Goal: Find specific page/section: Find specific page/section

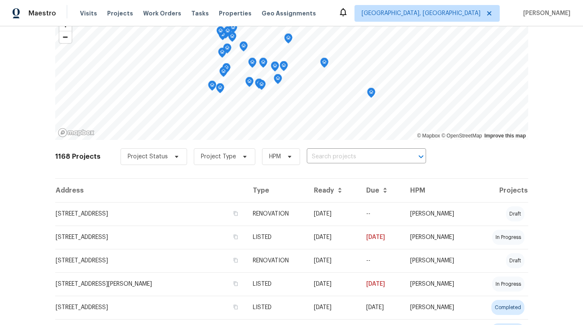
scroll to position [72, 0]
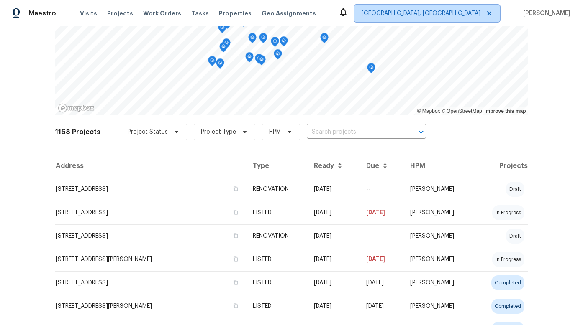
click at [492, 13] on icon at bounding box center [489, 13] width 7 height 7
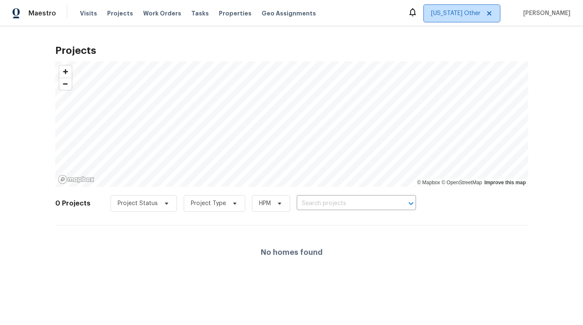
click at [480, 13] on span "Alabama Other" at bounding box center [455, 13] width 49 height 8
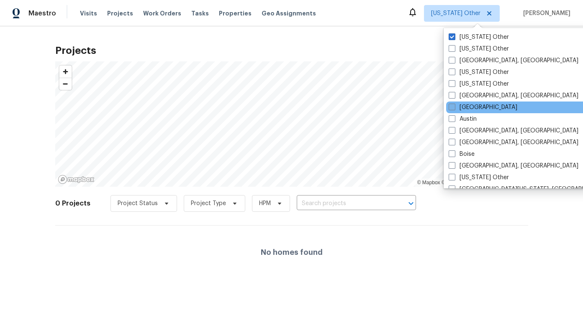
click at [453, 107] on span at bounding box center [451, 107] width 7 height 7
click at [453, 107] on input "[GEOGRAPHIC_DATA]" at bounding box center [450, 105] width 5 height 5
checkbox input "true"
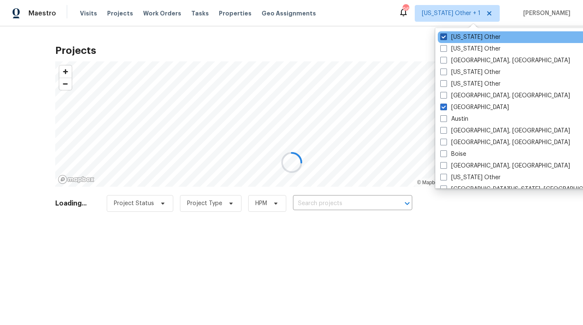
click at [444, 36] on span at bounding box center [443, 36] width 7 height 7
click at [444, 36] on input "Alabama Other" at bounding box center [442, 35] width 5 height 5
checkbox input "false"
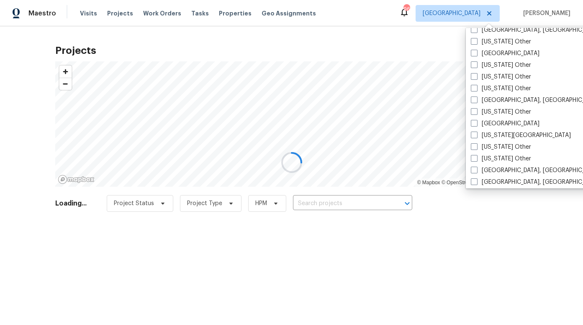
scroll to position [634, 0]
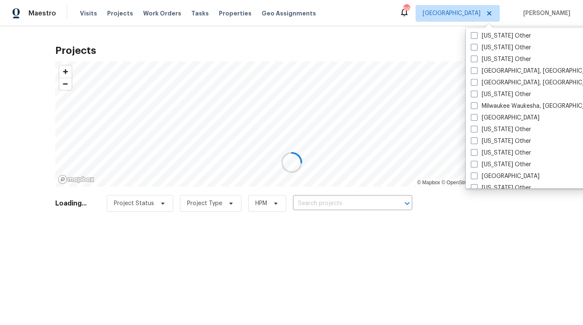
click at [481, 218] on div at bounding box center [291, 162] width 583 height 325
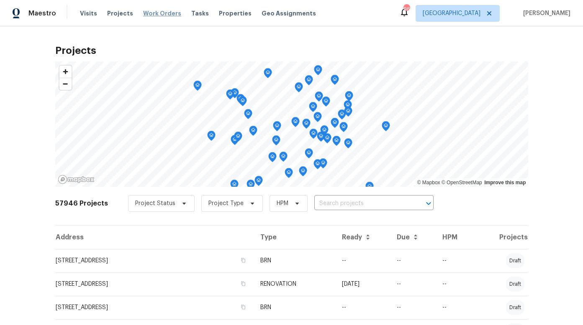
click at [158, 13] on span "Work Orders" at bounding box center [162, 13] width 38 height 8
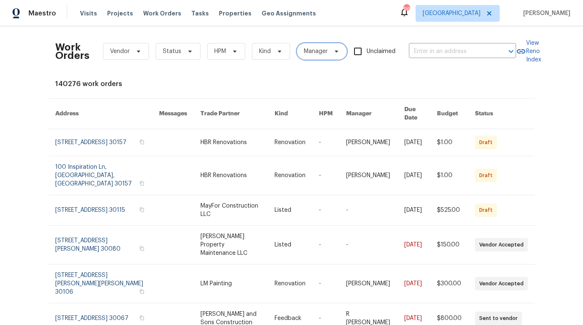
click at [333, 53] on icon at bounding box center [336, 51] width 7 height 7
click at [332, 80] on input "search" at bounding box center [341, 77] width 89 height 17
click at [168, 75] on div "Work Orders Vendor Status HPM Kind Manager Unclaimed ​ View Reno Index 140276 w…" at bounding box center [291, 252] width 473 height 438
click at [415, 111] on th "Due Date" at bounding box center [413, 114] width 33 height 31
click at [421, 112] on th "Due Date" at bounding box center [413, 114] width 33 height 31
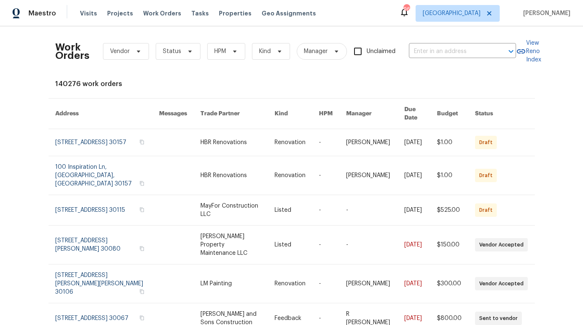
click at [416, 110] on th "Due Date" at bounding box center [413, 114] width 33 height 31
click at [188, 51] on icon at bounding box center [190, 51] width 7 height 7
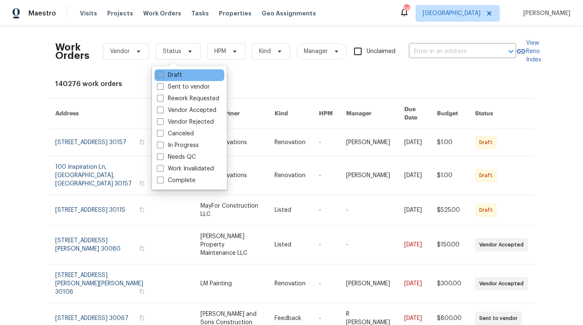
click at [160, 76] on span at bounding box center [160, 75] width 7 height 7
click at [160, 76] on input "Draft" at bounding box center [159, 73] width 5 height 5
checkbox input "true"
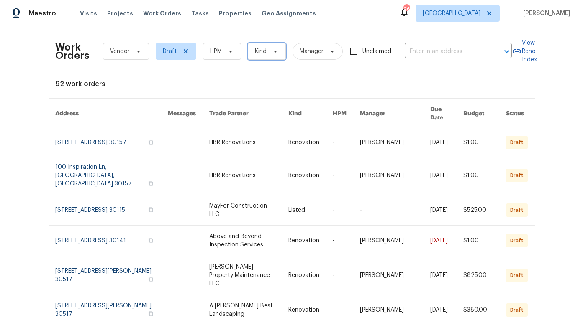
click at [274, 52] on icon at bounding box center [275, 51] width 7 height 7
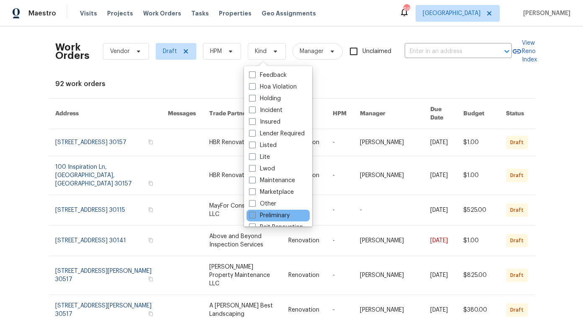
click at [253, 147] on span at bounding box center [252, 145] width 7 height 7
click at [253, 147] on input "Listed" at bounding box center [251, 143] width 5 height 5
checkbox input "true"
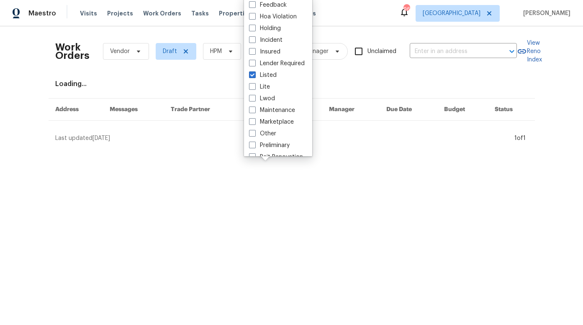
click at [381, 149] on html "Maestro Visits Projects Work Orders Tasks Properties Geo Assignments 96 Atlanta…" at bounding box center [291, 74] width 583 height 149
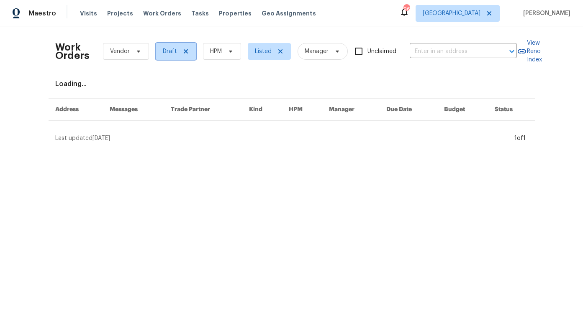
click at [183, 52] on icon at bounding box center [185, 51] width 4 height 4
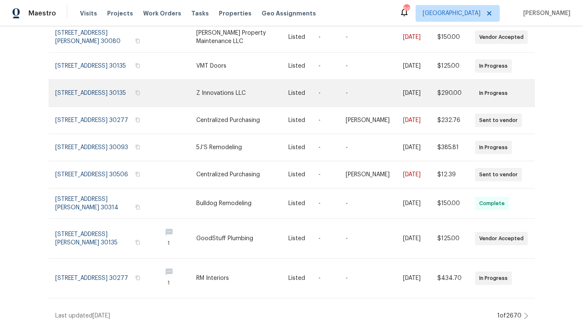
scroll to position [154, 0]
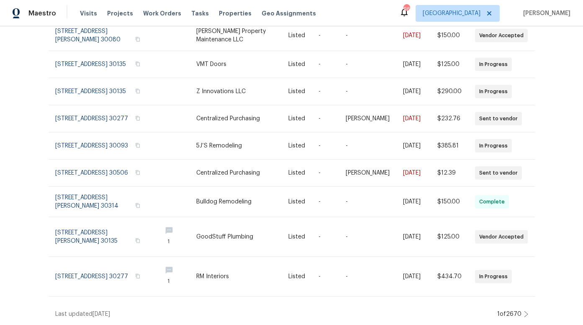
click at [524, 311] on icon at bounding box center [526, 314] width 4 height 7
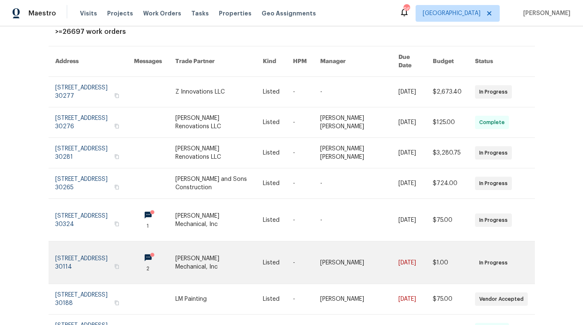
scroll to position [162, 0]
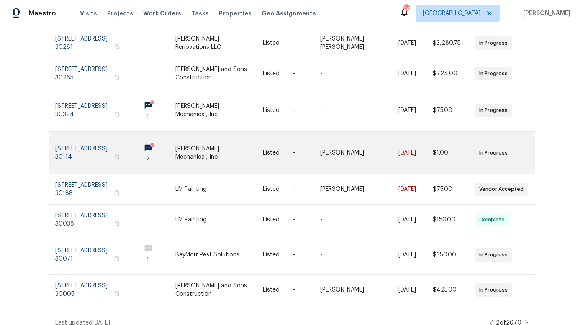
click at [154, 143] on circle at bounding box center [152, 145] width 4 height 4
click at [174, 140] on link at bounding box center [154, 153] width 41 height 42
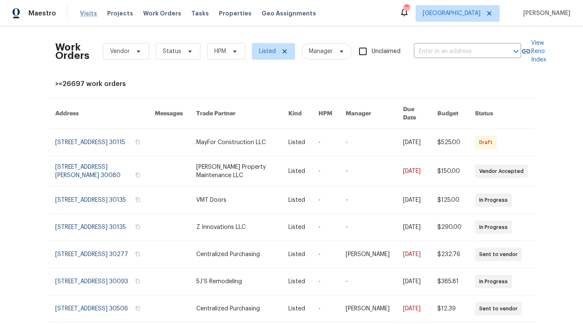
click at [85, 13] on span "Visits" at bounding box center [88, 13] width 17 height 8
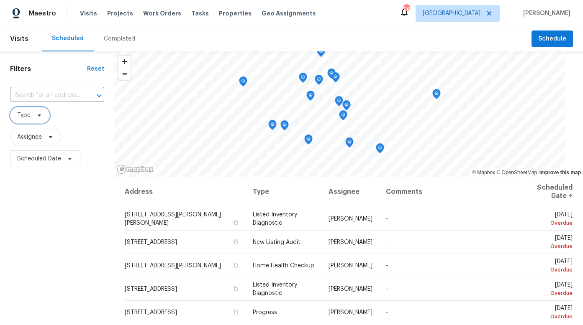
click at [37, 116] on icon at bounding box center [39, 115] width 7 height 7
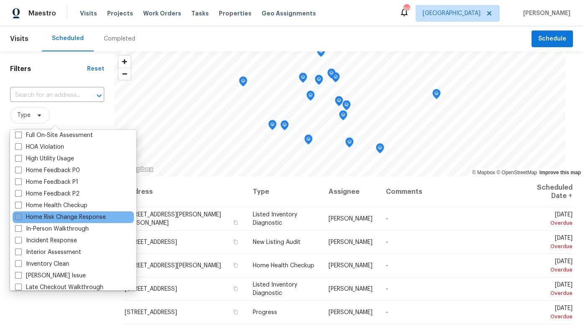
scroll to position [237, 0]
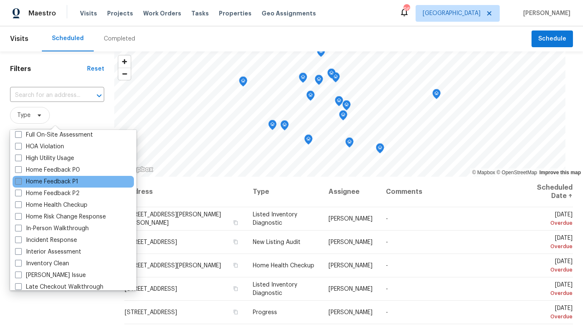
click at [18, 182] on span at bounding box center [18, 181] width 7 height 7
click at [18, 182] on input "Home Feedback P1" at bounding box center [17, 180] width 5 height 5
checkbox input "true"
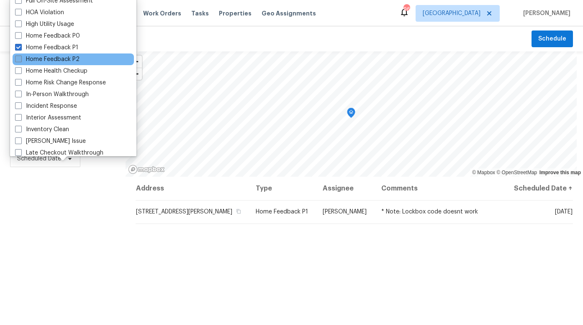
click at [20, 56] on span at bounding box center [18, 59] width 7 height 7
click at [20, 56] on input "Home Feedback P2" at bounding box center [17, 57] width 5 height 5
checkbox input "true"
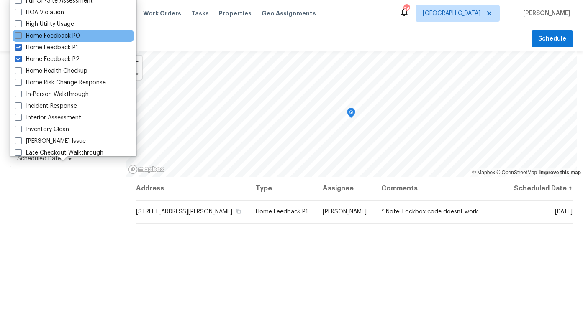
click at [18, 34] on span at bounding box center [18, 35] width 7 height 7
click at [18, 34] on input "Home Feedback P0" at bounding box center [17, 34] width 5 height 5
click at [19, 38] on span at bounding box center [18, 35] width 7 height 7
click at [19, 37] on input "Home Feedback P0" at bounding box center [17, 34] width 5 height 5
checkbox input "false"
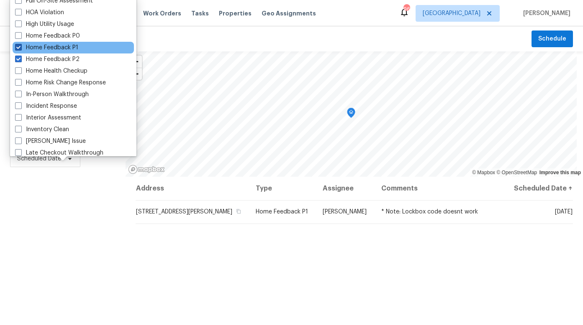
click at [18, 45] on span at bounding box center [18, 47] width 7 height 7
click at [18, 45] on input "Home Feedback P1" at bounding box center [17, 45] width 5 height 5
checkbox input "false"
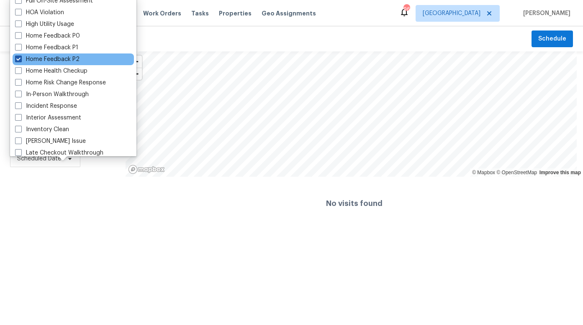
click at [19, 58] on span at bounding box center [18, 59] width 7 height 7
click at [19, 58] on input "Home Feedback P2" at bounding box center [17, 57] width 5 height 5
checkbox input "false"
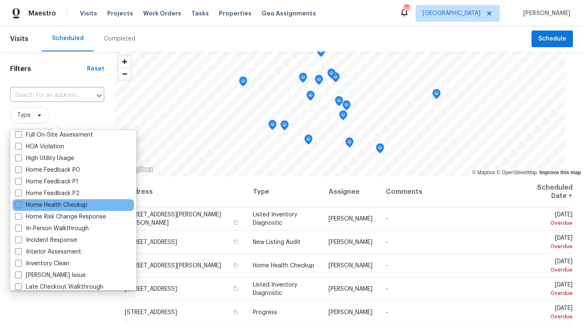
click at [19, 206] on span at bounding box center [18, 205] width 7 height 7
click at [19, 206] on input "Home Health Checkup" at bounding box center [17, 203] width 5 height 5
checkbox input "true"
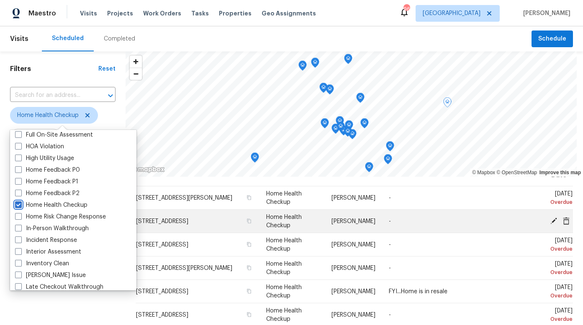
scroll to position [46, 0]
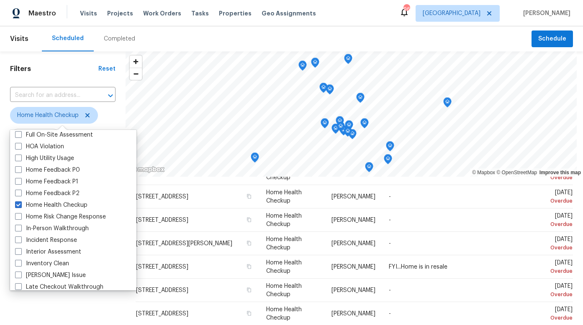
click at [111, 303] on div "Filters Reset ​ Home Health Checkup Assignee Scheduled Date" at bounding box center [62, 244] width 125 height 386
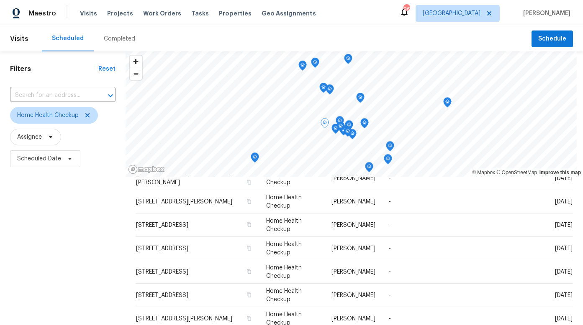
scroll to position [261, 0]
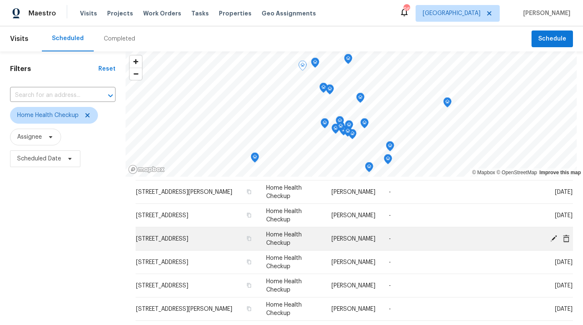
click at [288, 236] on span "Home Health Checkup" at bounding box center [284, 239] width 36 height 14
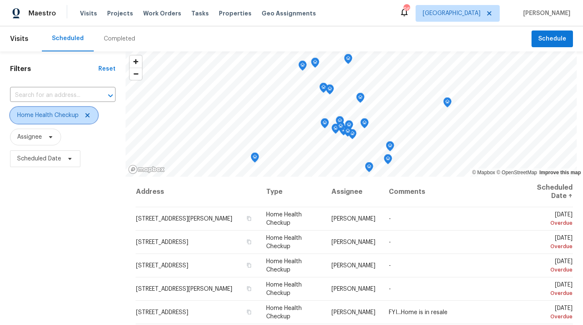
click at [52, 115] on span "Home Health Checkup" at bounding box center [47, 115] width 61 height 8
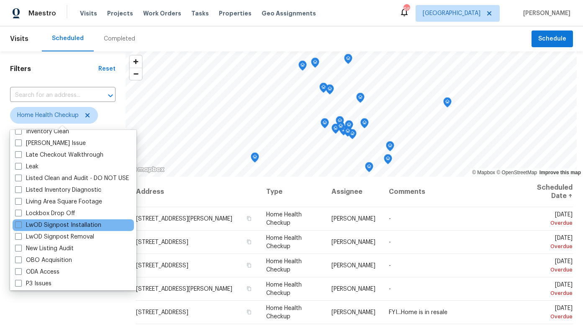
scroll to position [375, 0]
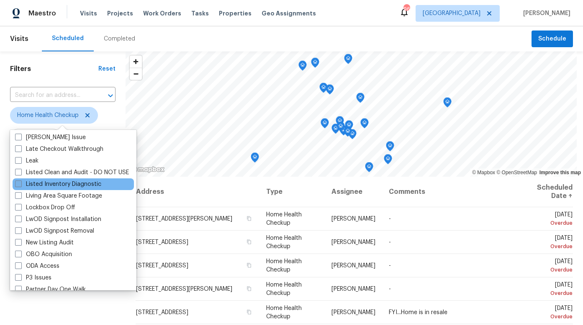
click at [17, 183] on span at bounding box center [18, 184] width 7 height 7
click at [17, 183] on input "Listed Inventory Diagnostic" at bounding box center [17, 182] width 5 height 5
checkbox input "true"
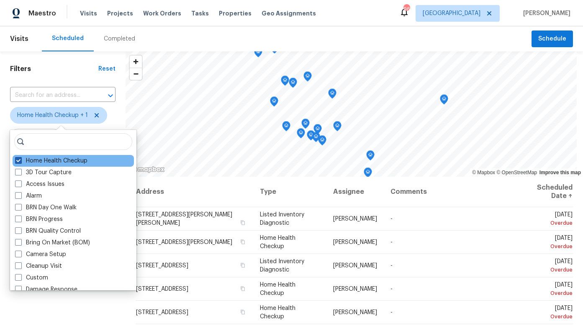
click at [18, 160] on span at bounding box center [18, 160] width 7 height 7
click at [18, 160] on input "Home Health Checkup" at bounding box center [17, 159] width 5 height 5
checkbox input "false"
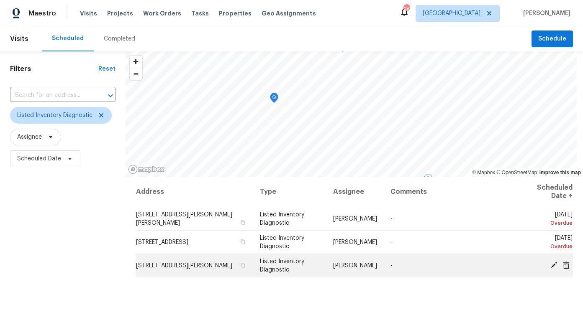
click at [200, 263] on span "[STREET_ADDRESS][PERSON_NAME]" at bounding box center [184, 266] width 96 height 6
